Goal: Information Seeking & Learning: Find specific page/section

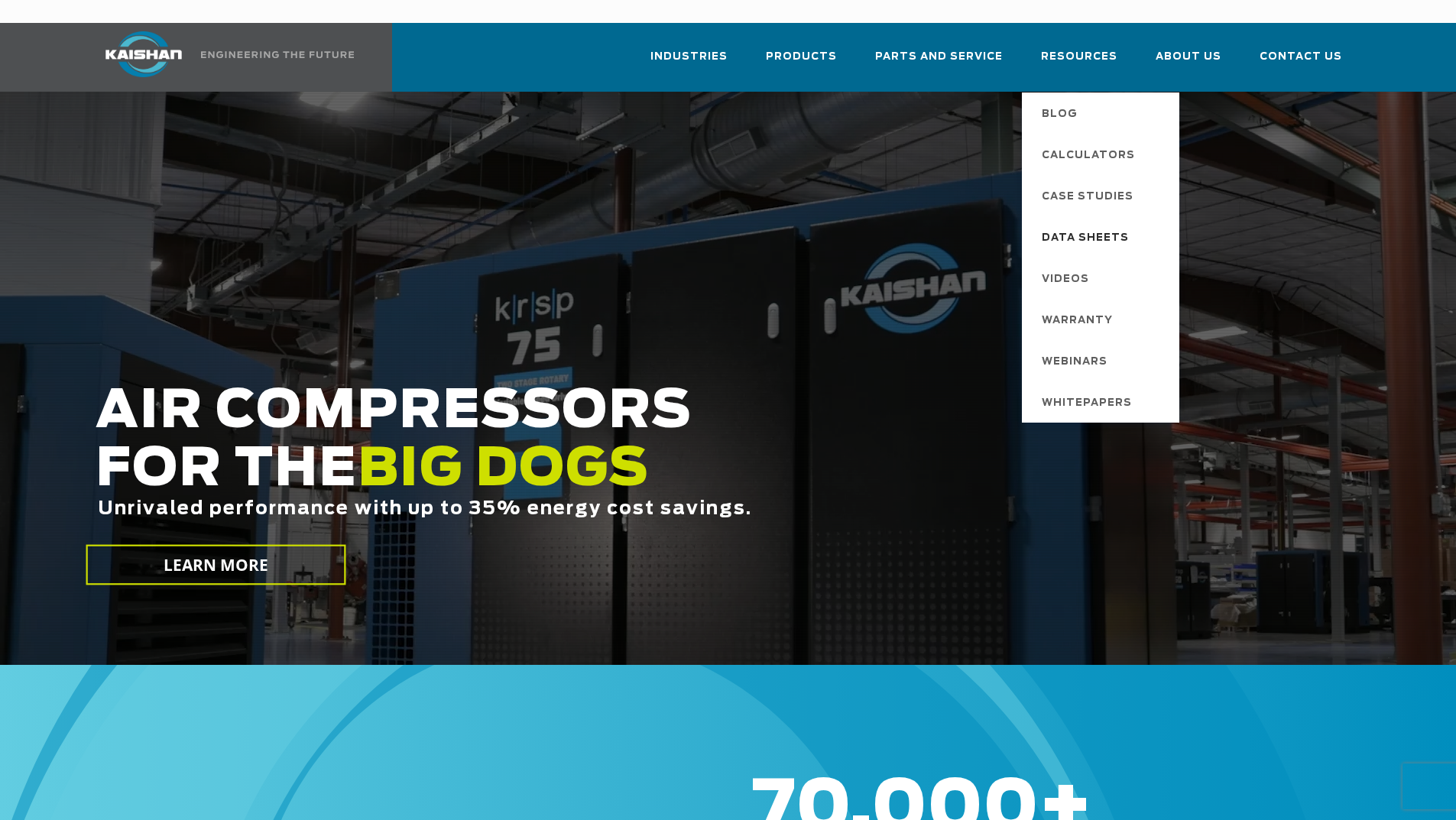
click at [1062, 225] on span "Data Sheets" at bounding box center [1085, 238] width 87 height 26
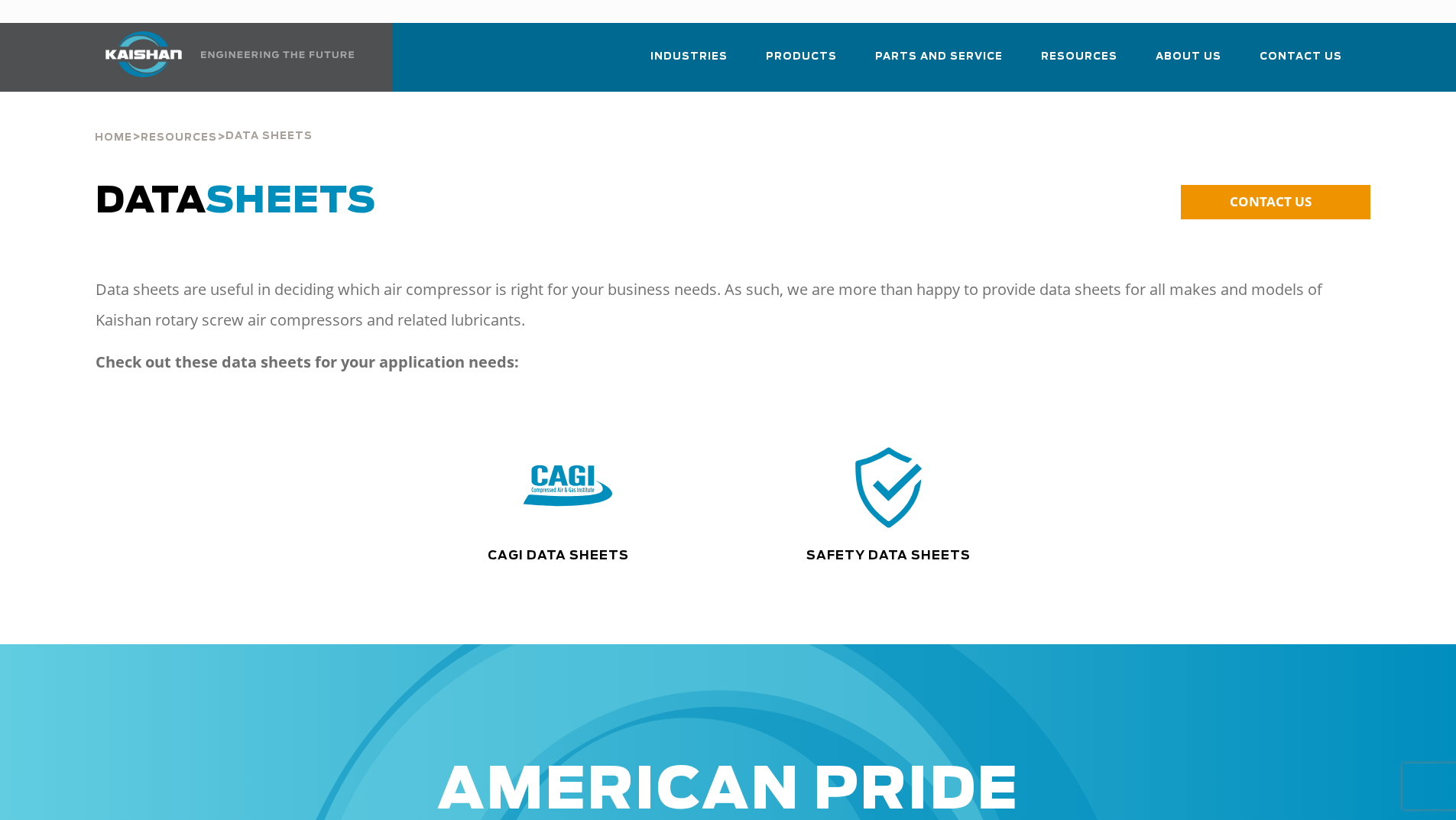
click at [152, 32] on img at bounding box center [143, 54] width 115 height 45
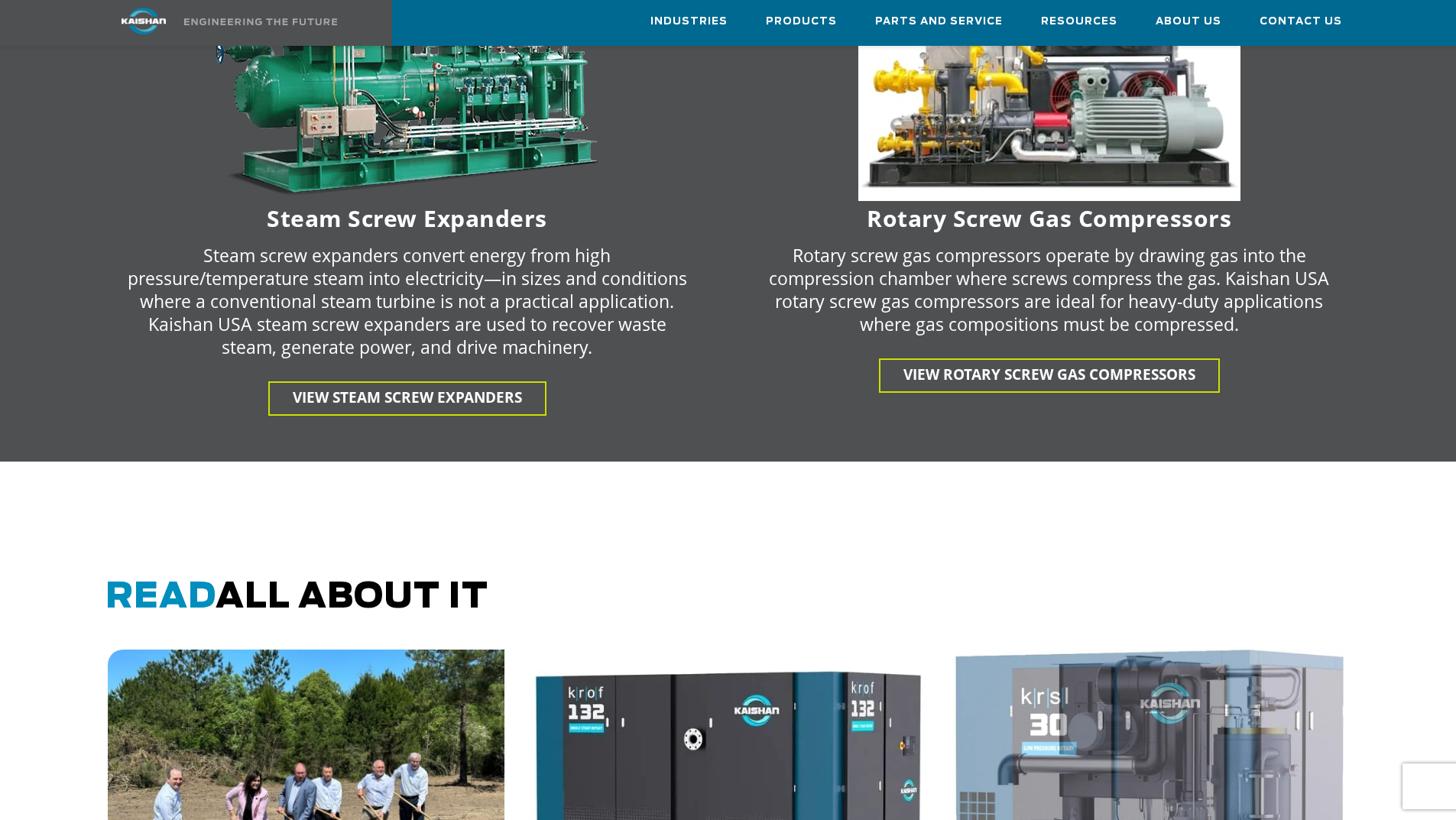
scroll to position [3362, 0]
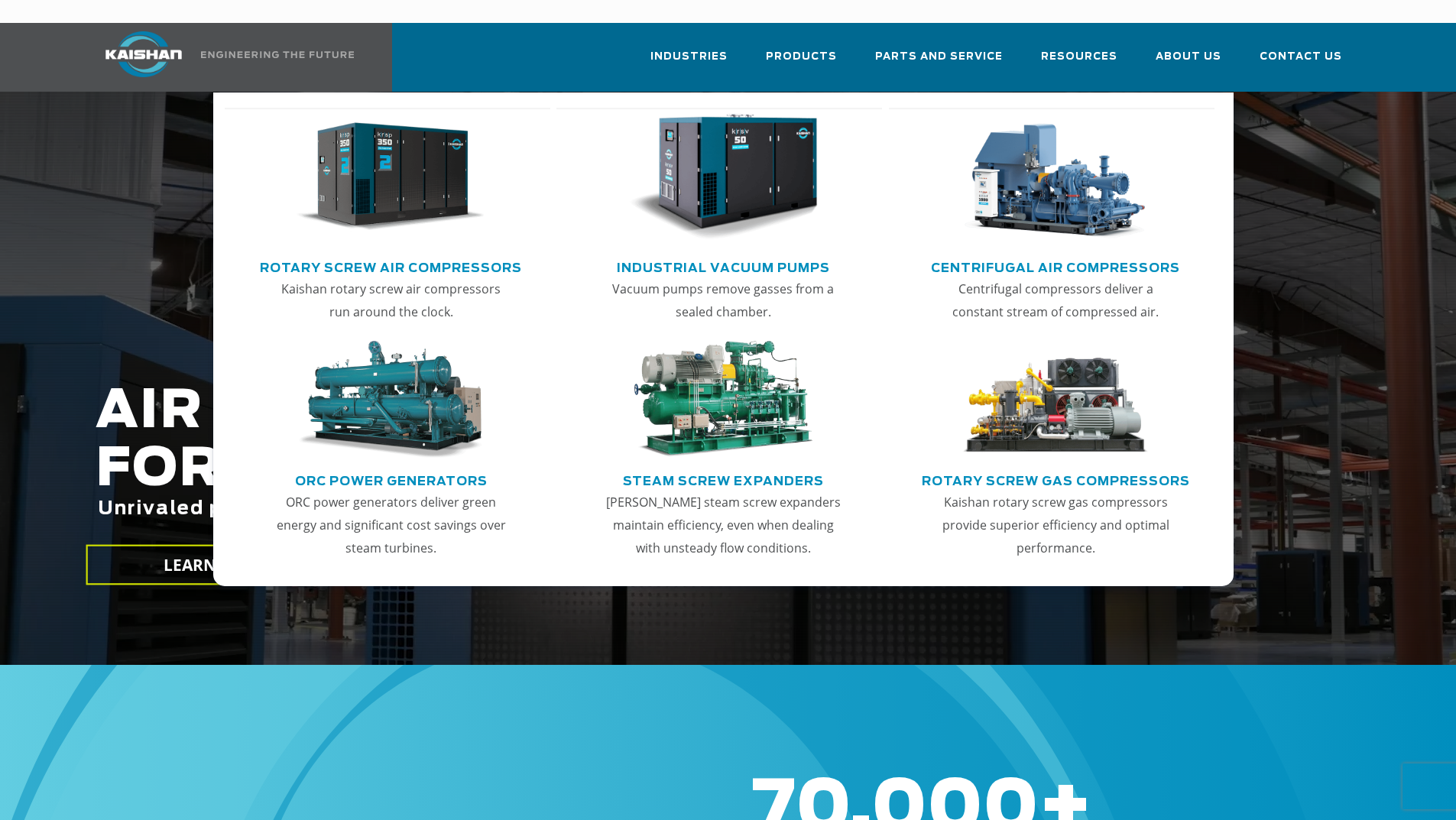
click at [384, 230] on link "Main menu" at bounding box center [391, 181] width 299 height 147
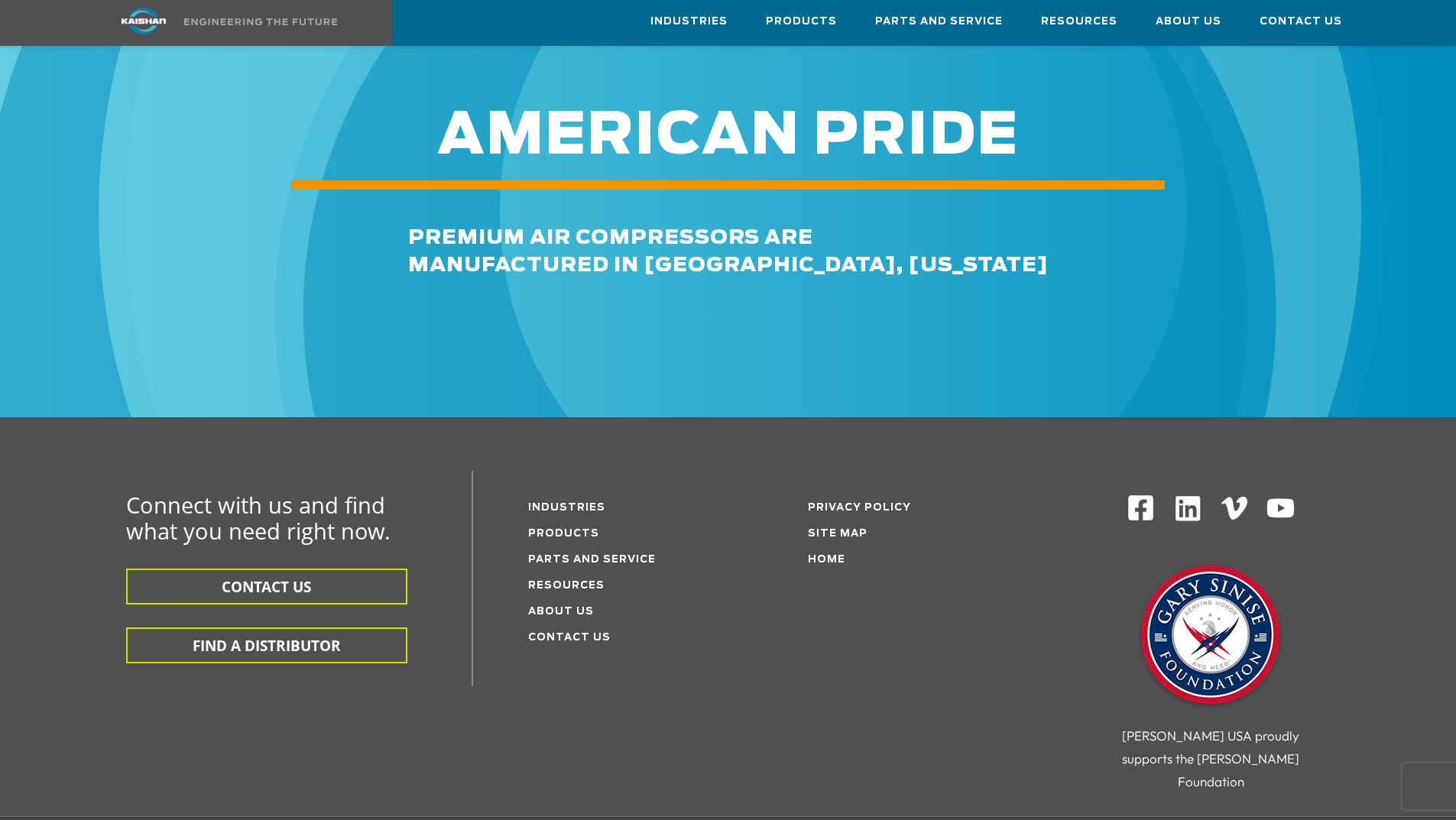
scroll to position [2215, 0]
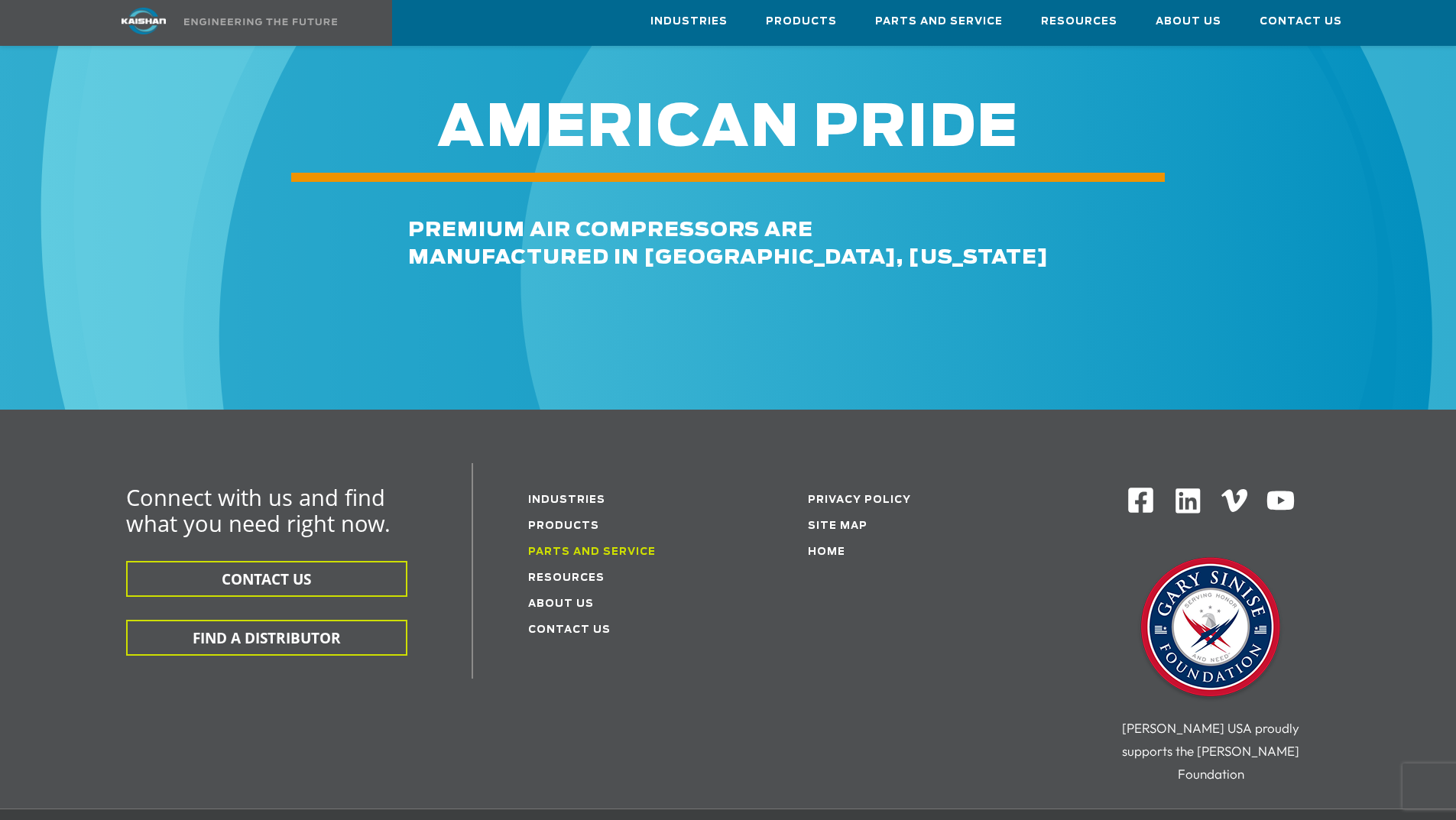
click at [625, 547] on link "Parts and service" at bounding box center [591, 552] width 127 height 10
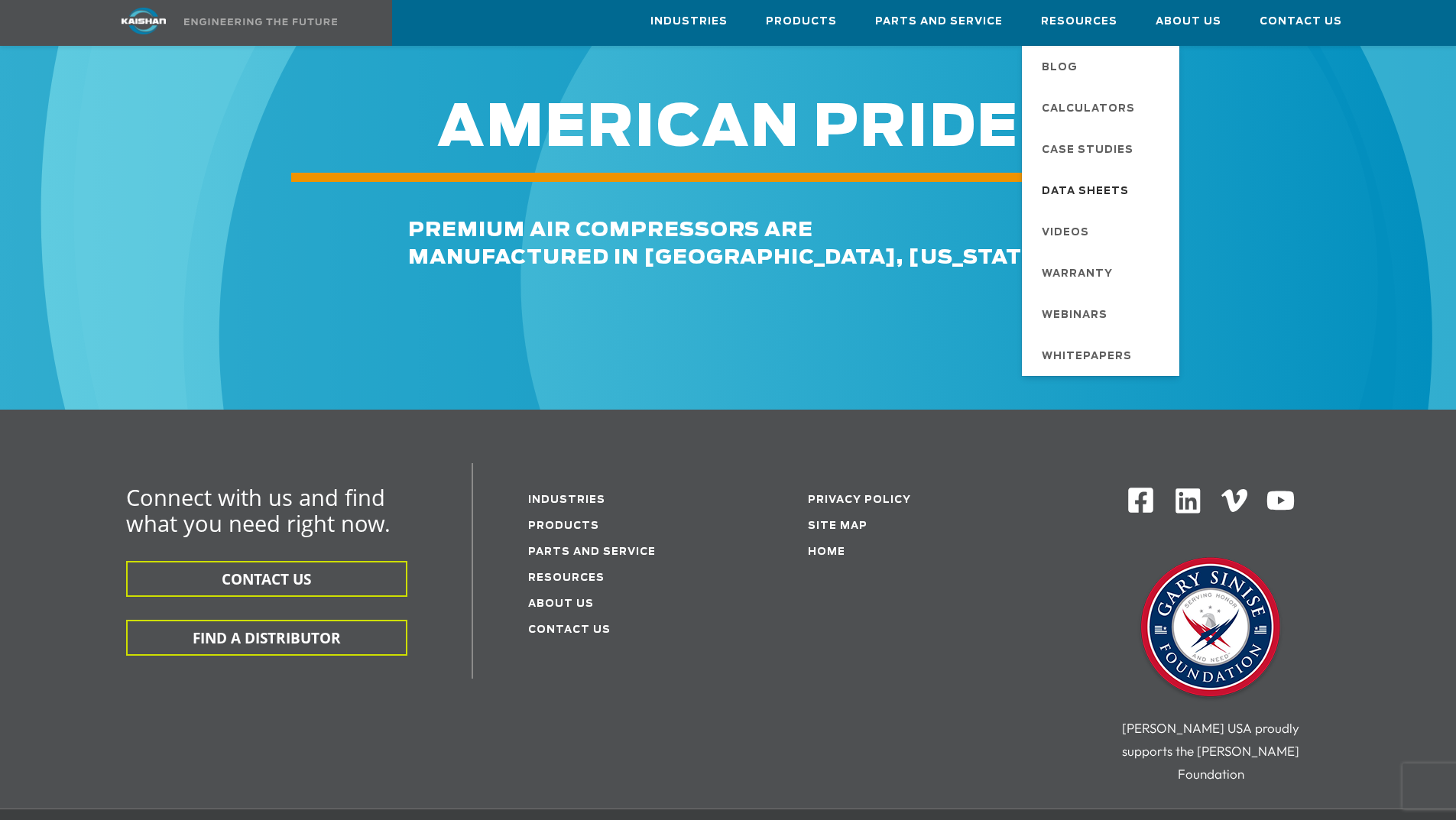
click at [1093, 195] on span "Data Sheets" at bounding box center [1085, 191] width 87 height 26
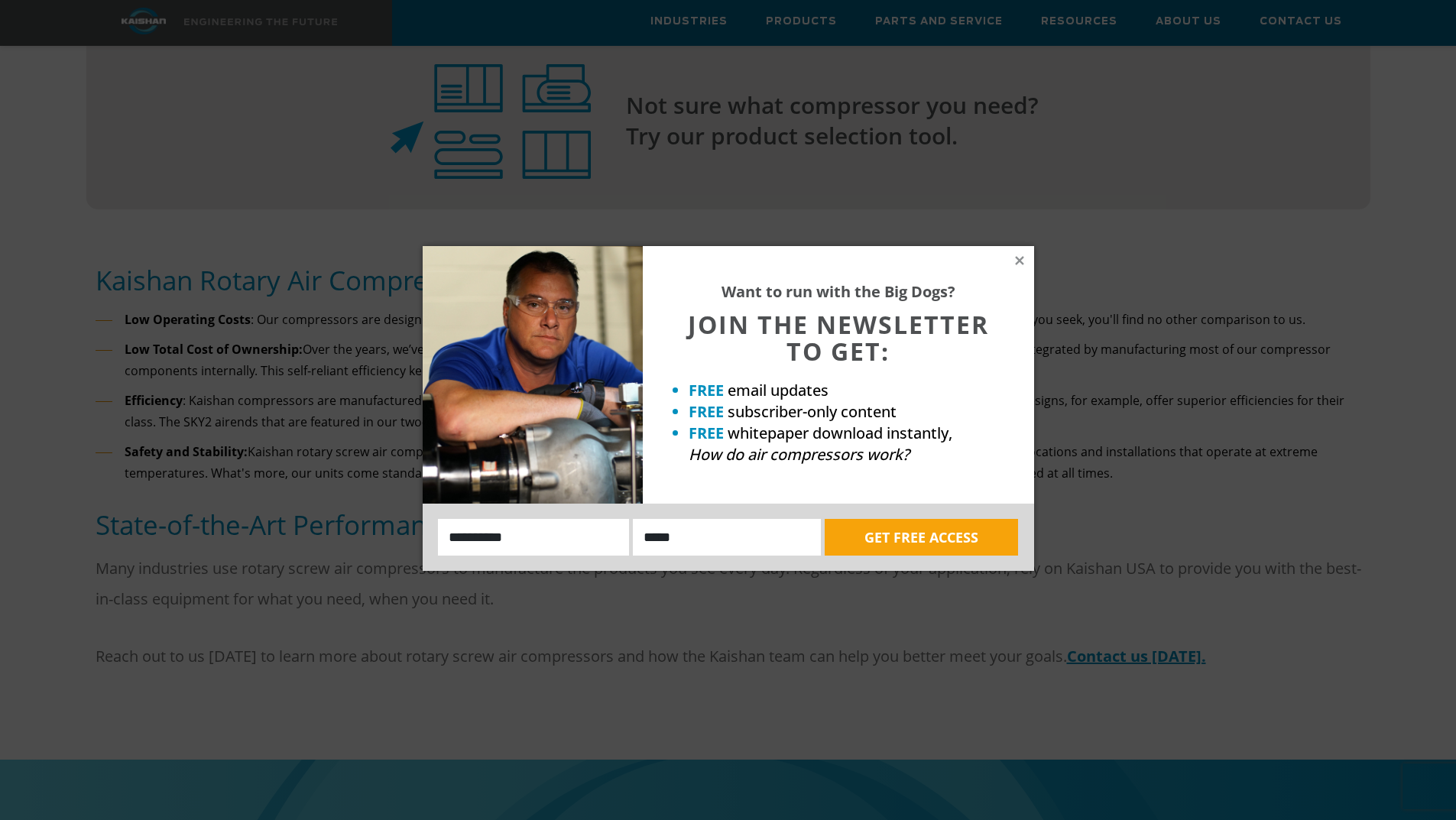
scroll to position [1299, 0]
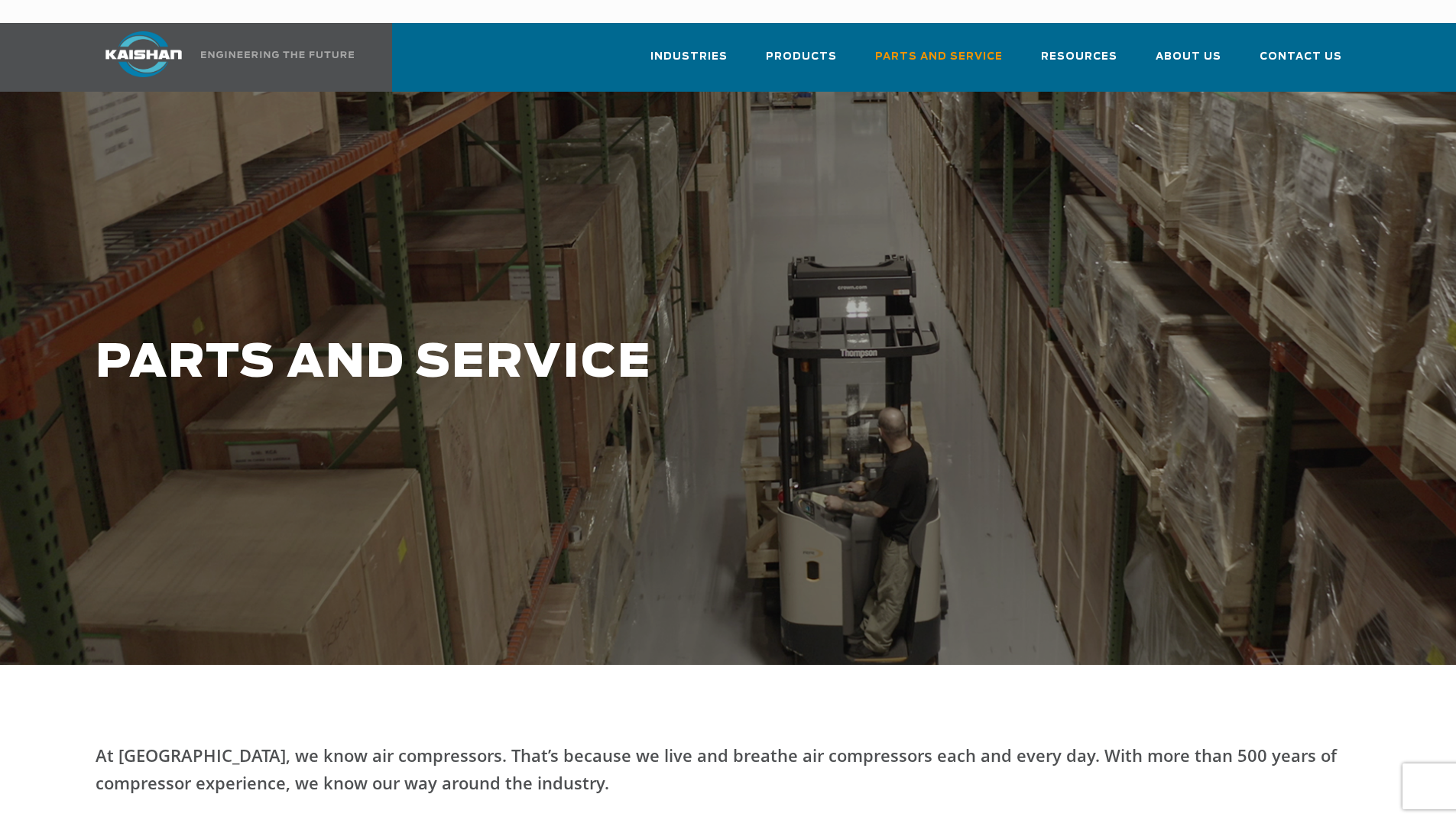
drag, startPoint x: 1109, startPoint y: 370, endPoint x: 1101, endPoint y: 366, distance: 8.9
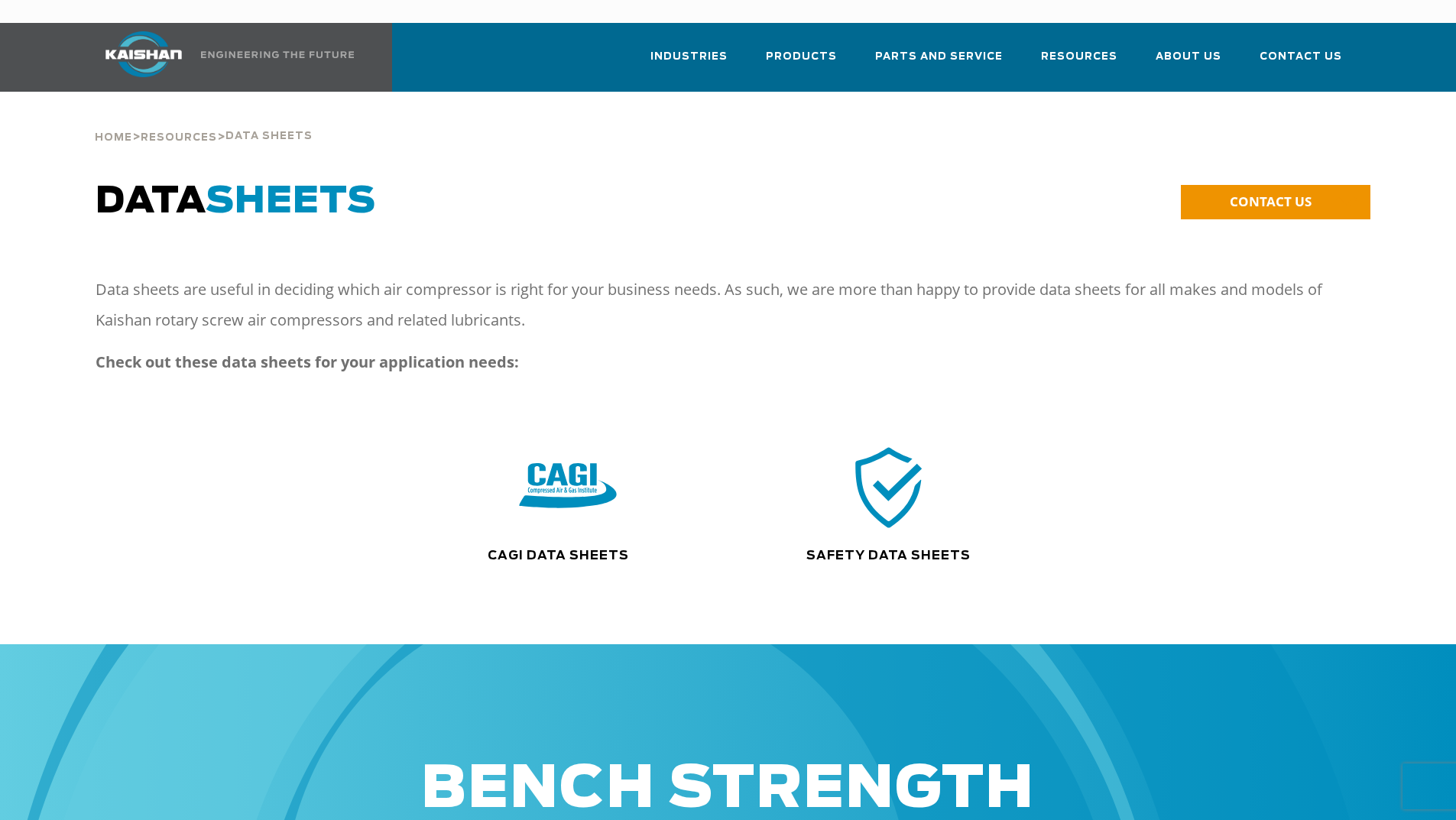
click at [574, 476] on img at bounding box center [568, 487] width 98 height 99
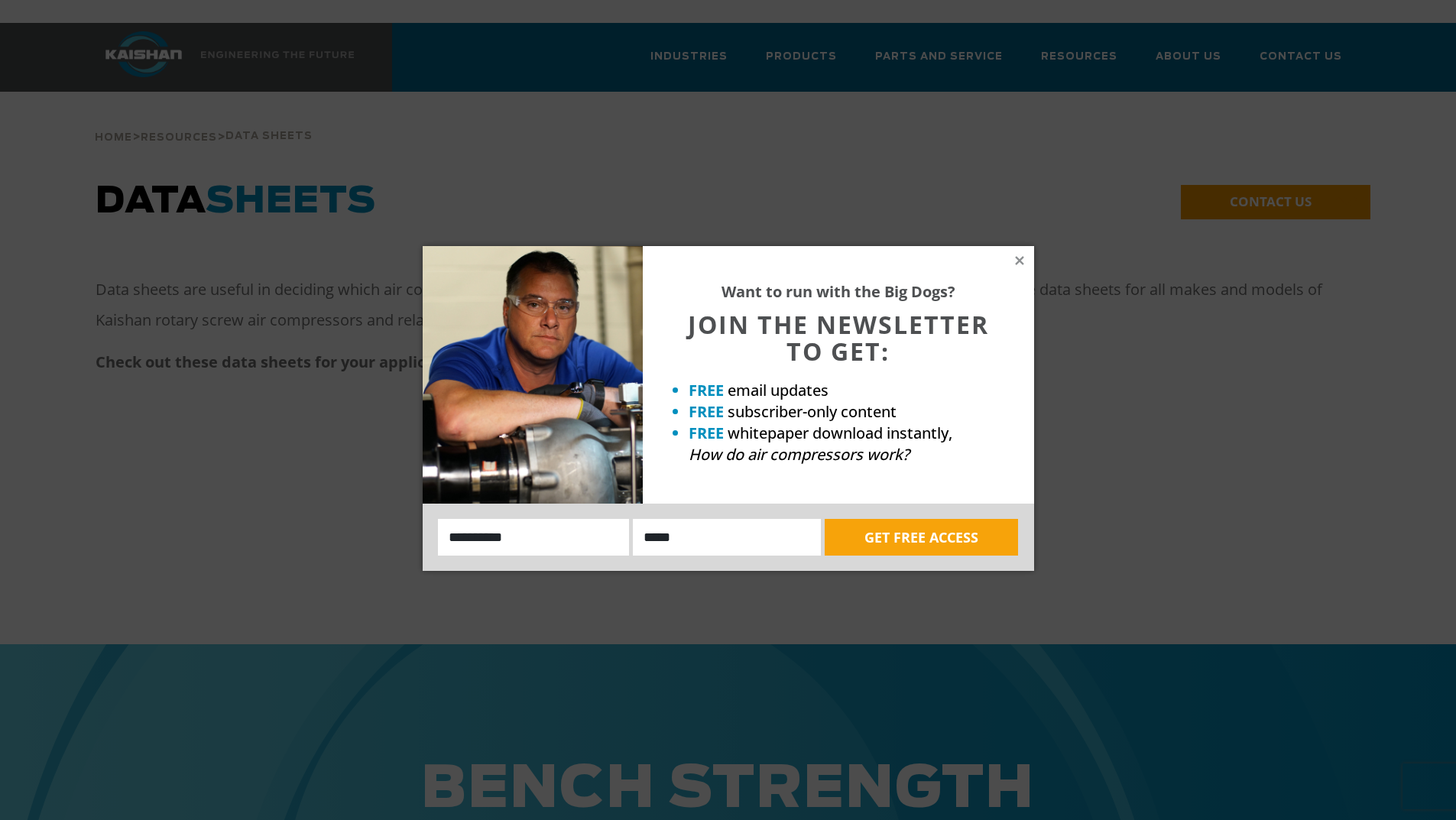
click at [1215, 511] on div "Want to run with the Big Dogs? JOIN THE NEWSLETTER TO GET: FREE email updates F…" at bounding box center [728, 410] width 1456 height 820
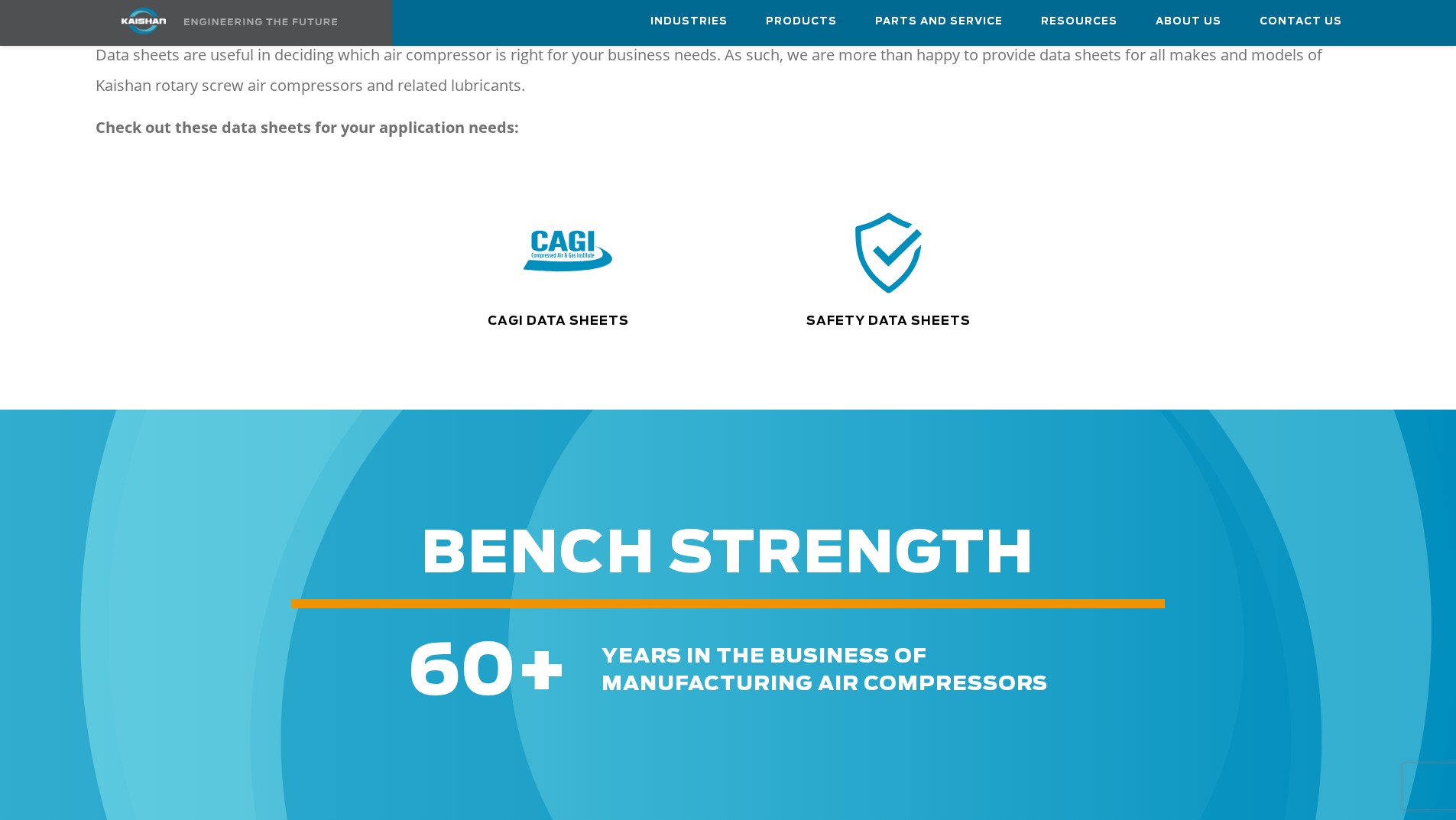
scroll to position [229, 0]
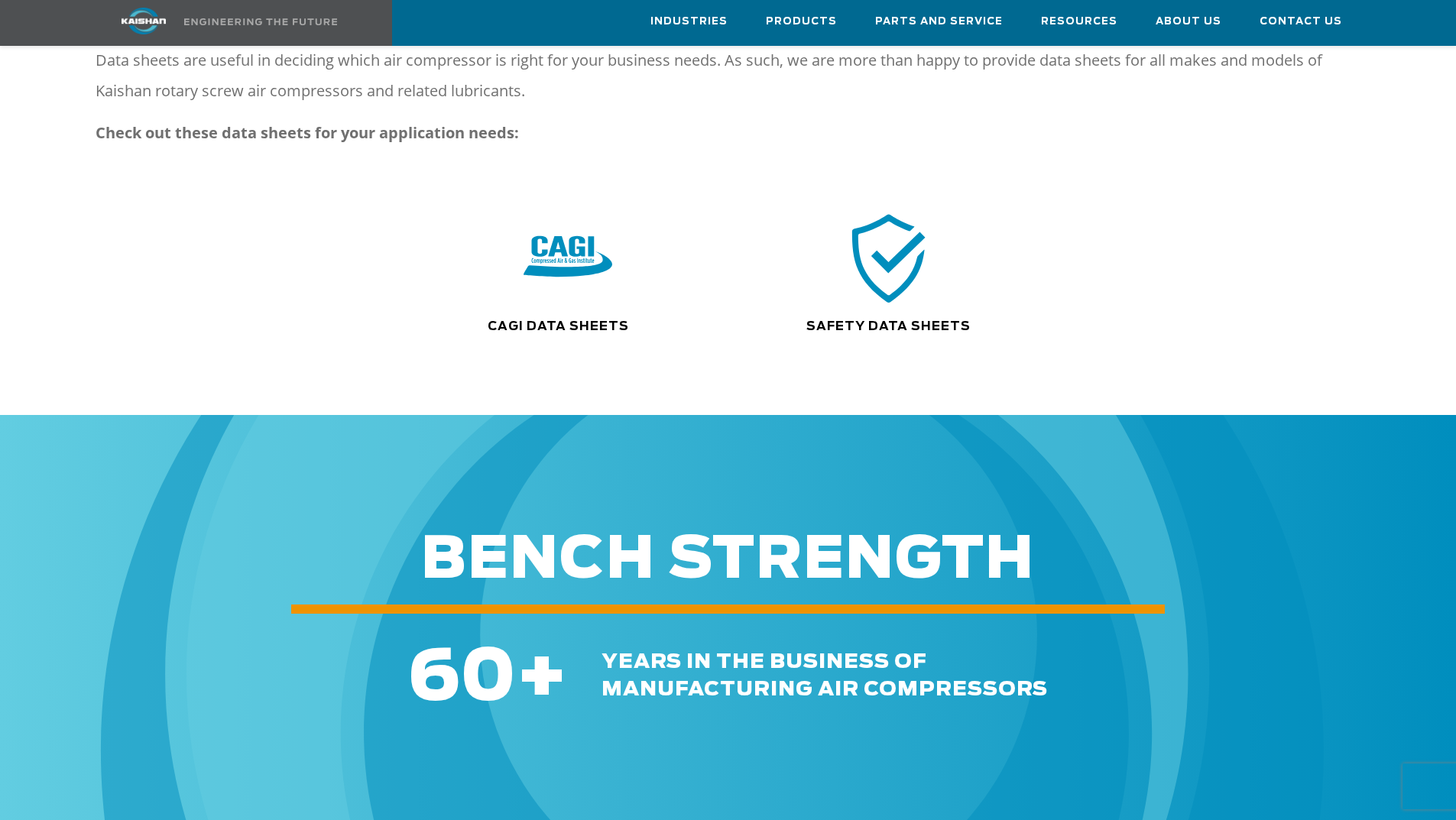
click at [873, 239] on img at bounding box center [888, 258] width 98 height 99
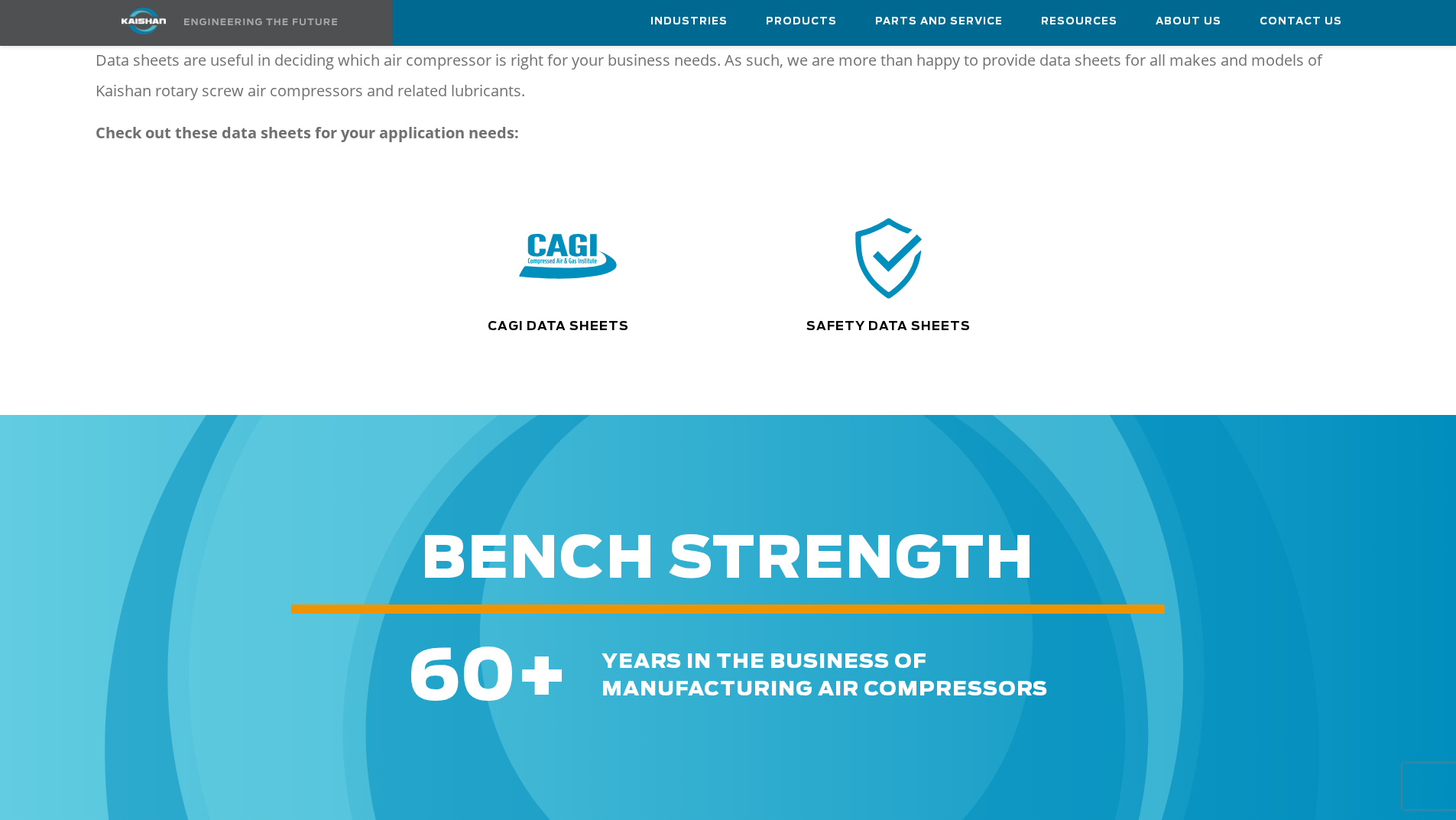
click at [580, 248] on img at bounding box center [568, 258] width 98 height 99
drag, startPoint x: 805, startPoint y: 648, endPoint x: 840, endPoint y: 652, distance: 35.2
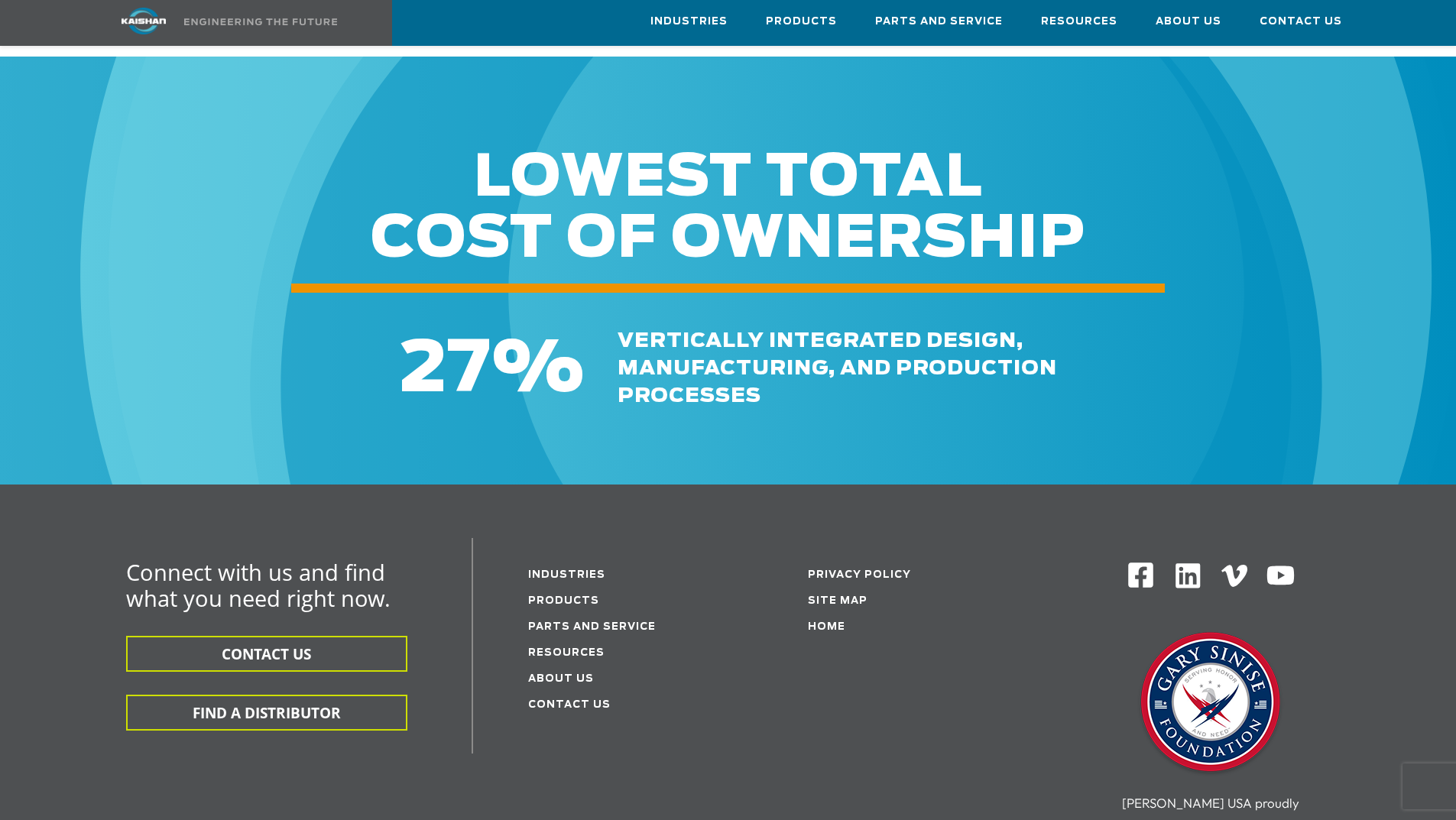
scroll to position [6876, 0]
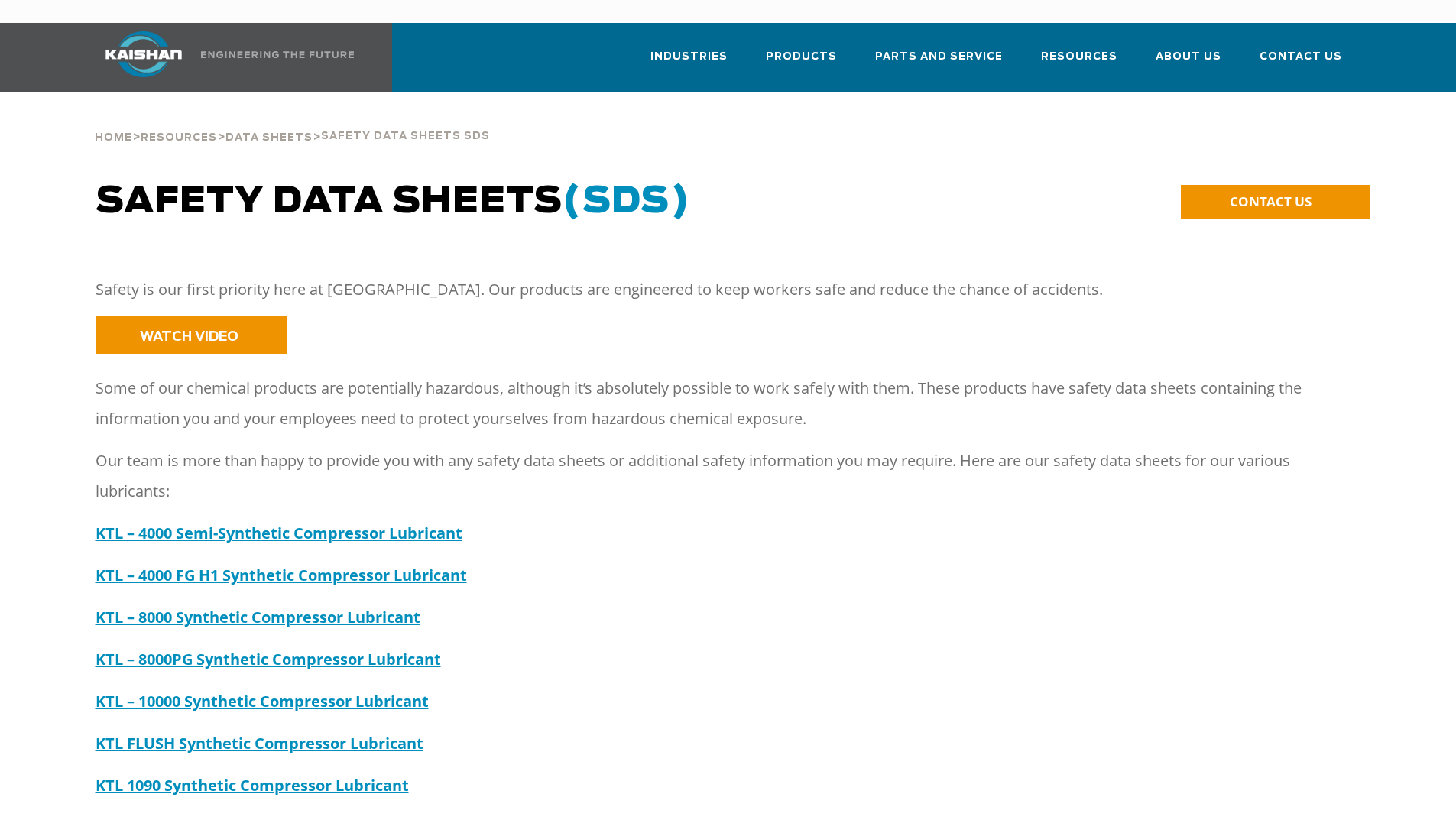
click at [898, 274] on p "Safety is our first priority here at [GEOGRAPHIC_DATA]. Our products are engine…" at bounding box center [715, 289] width 1238 height 31
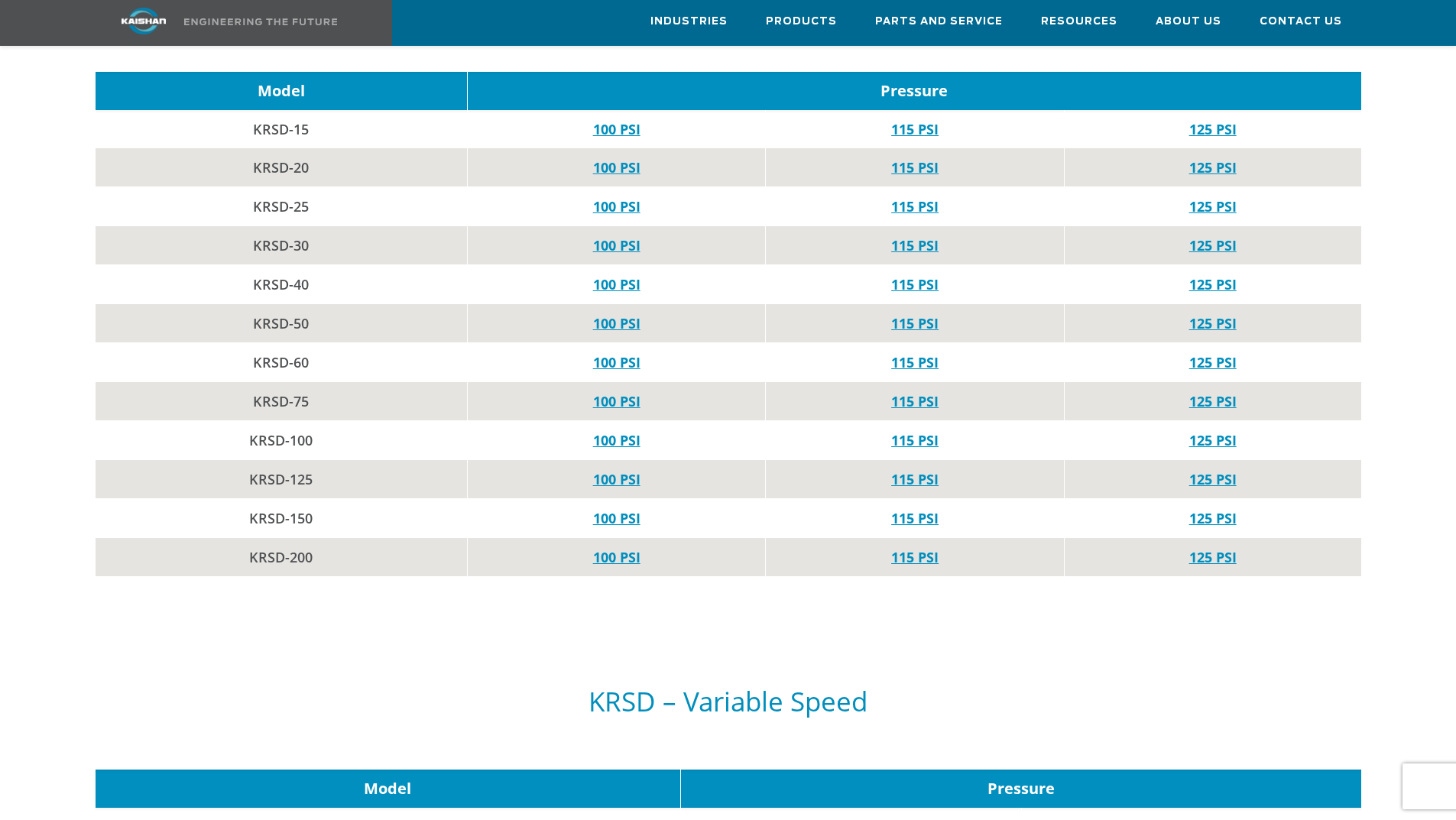
scroll to position [1528, 0]
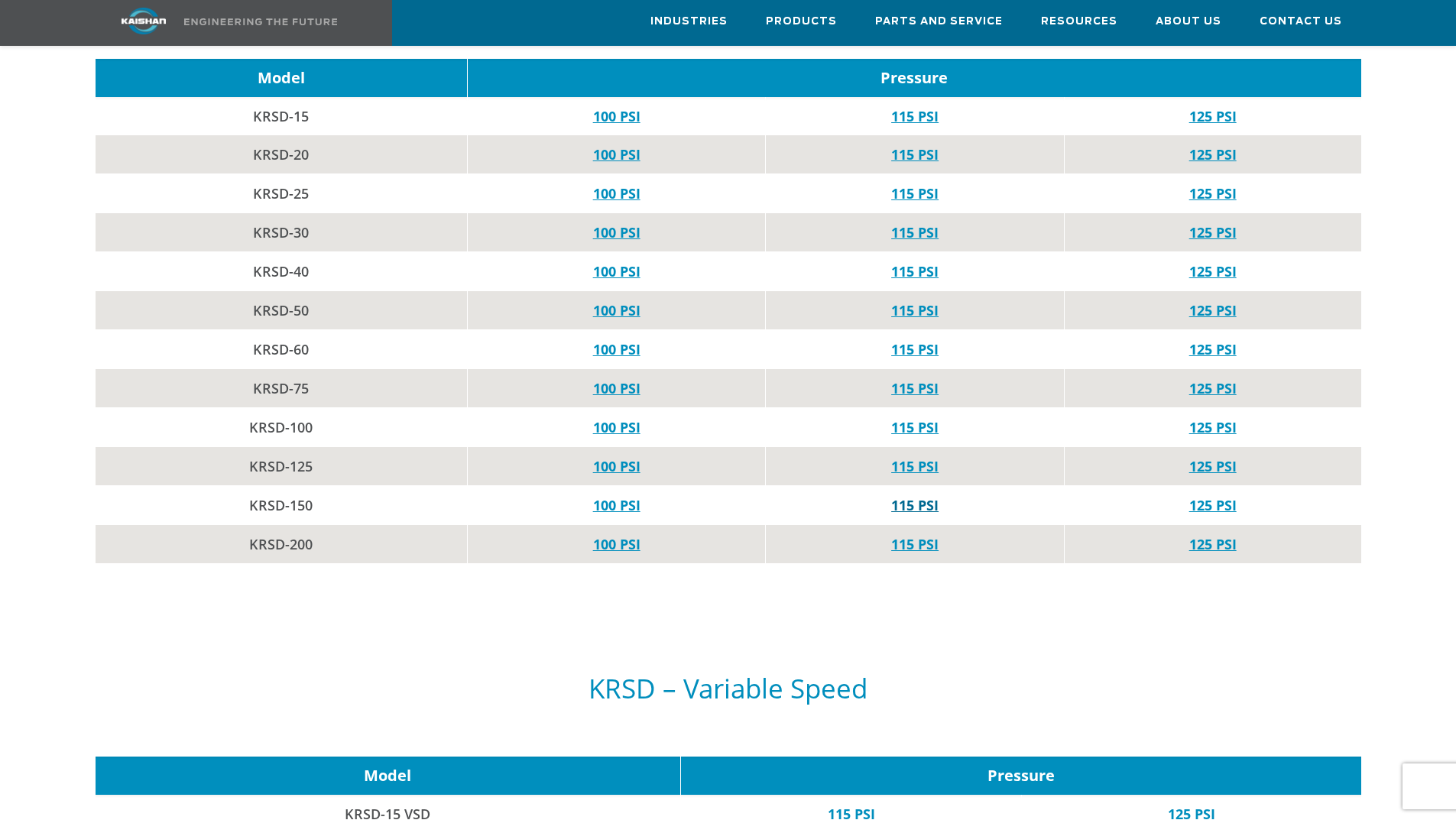
click at [902, 495] on link "115 PSI" at bounding box center [915, 504] width 47 height 19
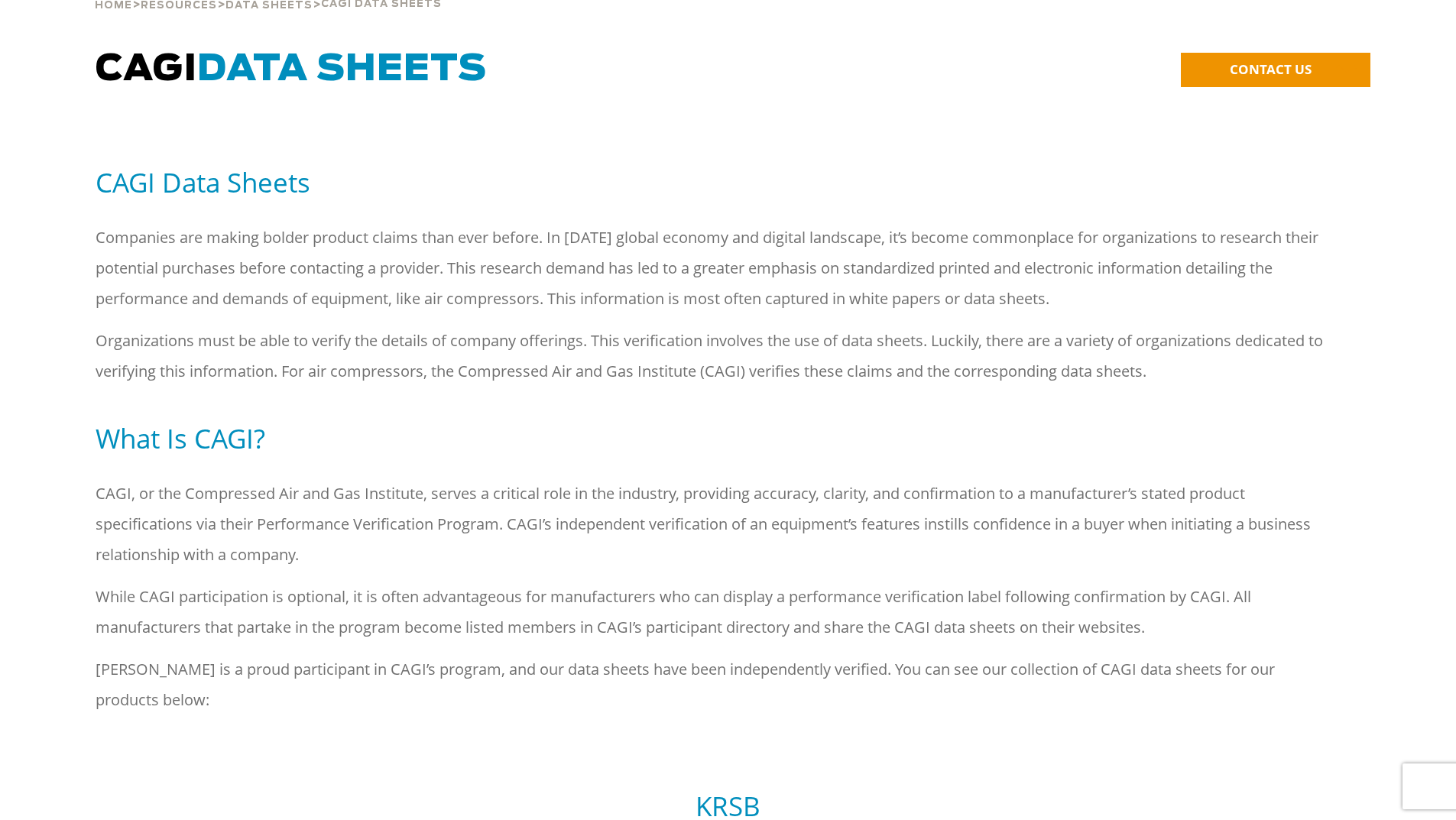
scroll to position [0, 0]
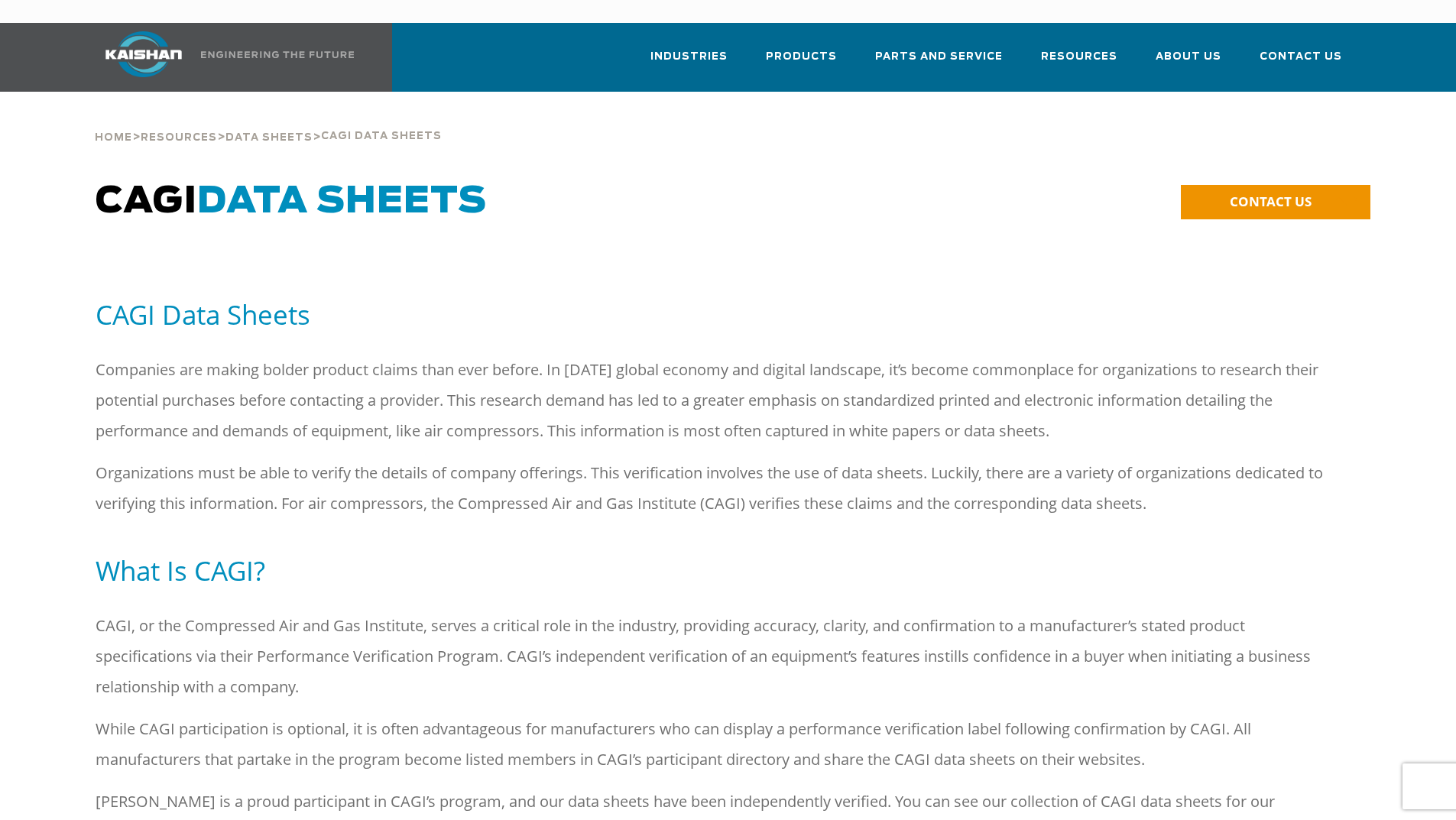
drag, startPoint x: 892, startPoint y: 677, endPoint x: 916, endPoint y: 685, distance: 25.3
